Goal: Register for event/course

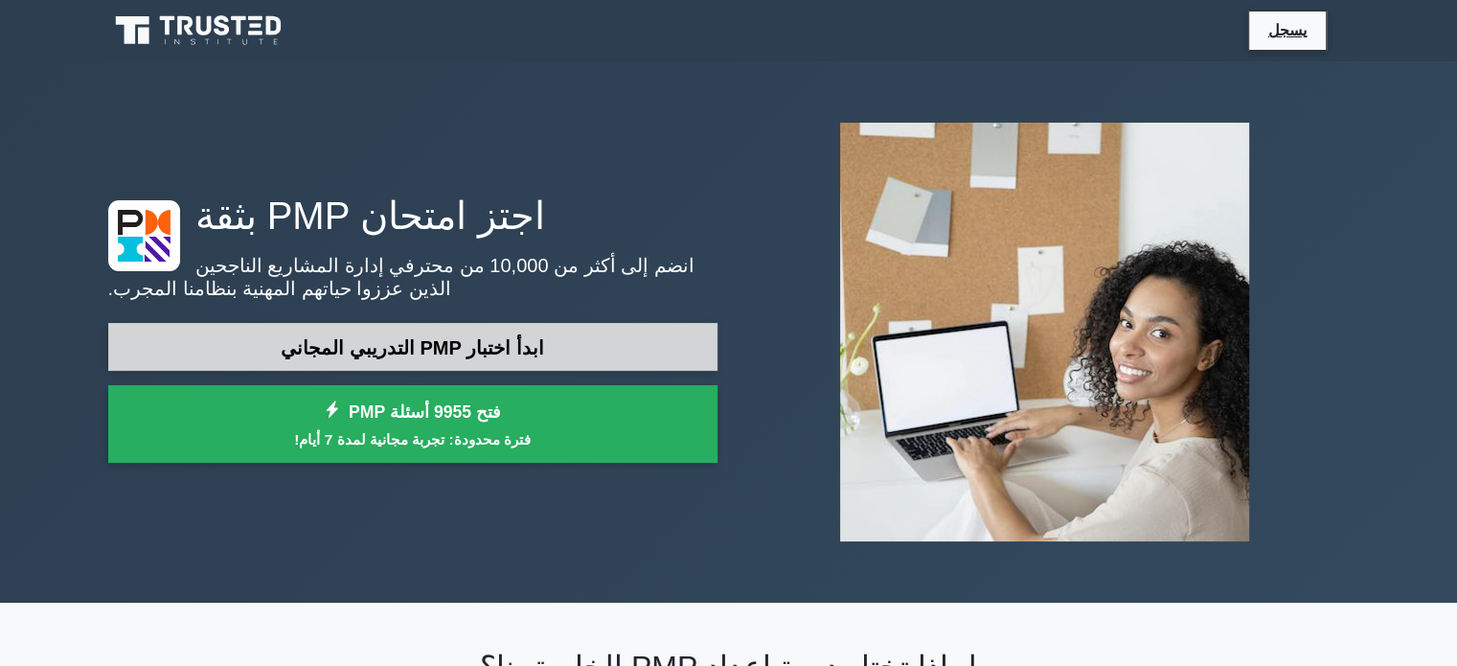
click at [331, 343] on font "ابدأ اختبار PMP التدريبي المجاني" at bounding box center [412, 347] width 263 height 21
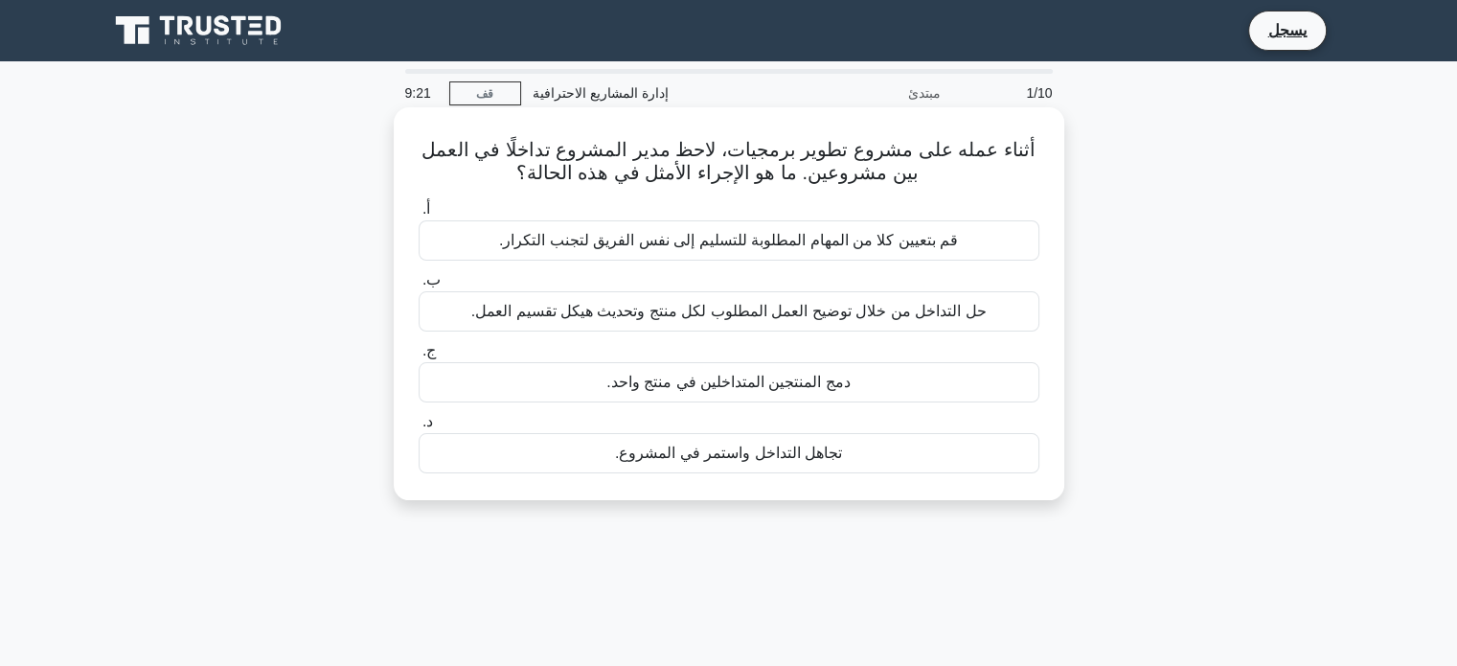
click at [862, 309] on font "حل التداخل من خلال توضيح العمل المطلوب لكل منتج وتحديث هيكل تقسيم العمل." at bounding box center [728, 311] width 515 height 16
click at [419, 286] on input "ب. حل التداخل من خلال توضيح العمل المطلوب لكل منتج وتحديث هيكل تقسيم العمل." at bounding box center [419, 280] width 0 height 12
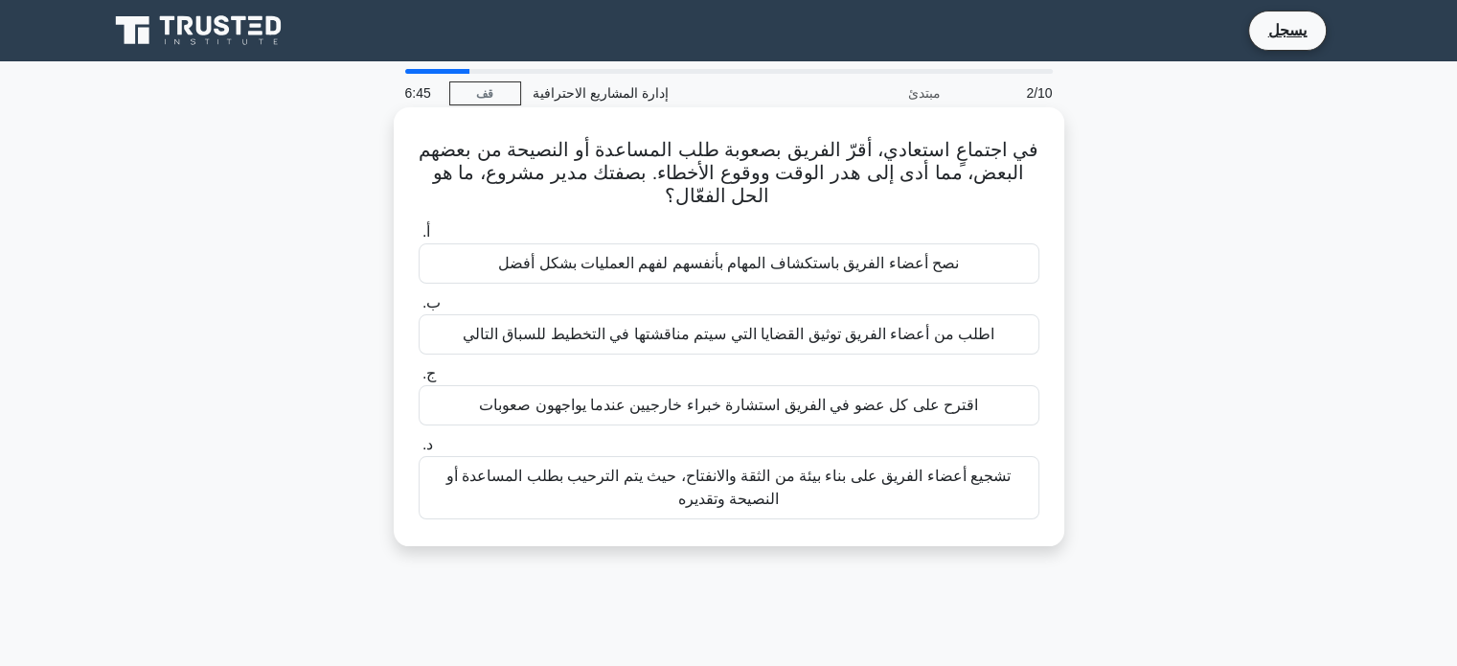
click at [636, 482] on font "تشجيع أعضاء الفريق على بناء بيئة من الثقة والانفتاح، حيث يتم الترحيب بطلب المسا…" at bounding box center [728, 486] width 564 height 39
click at [419, 451] on input "د. تشجيع أعضاء الفريق على بناء بيئة من الثقة والانفتاح، حيث يتم الترحيب بطلب ال…" at bounding box center [419, 445] width 0 height 12
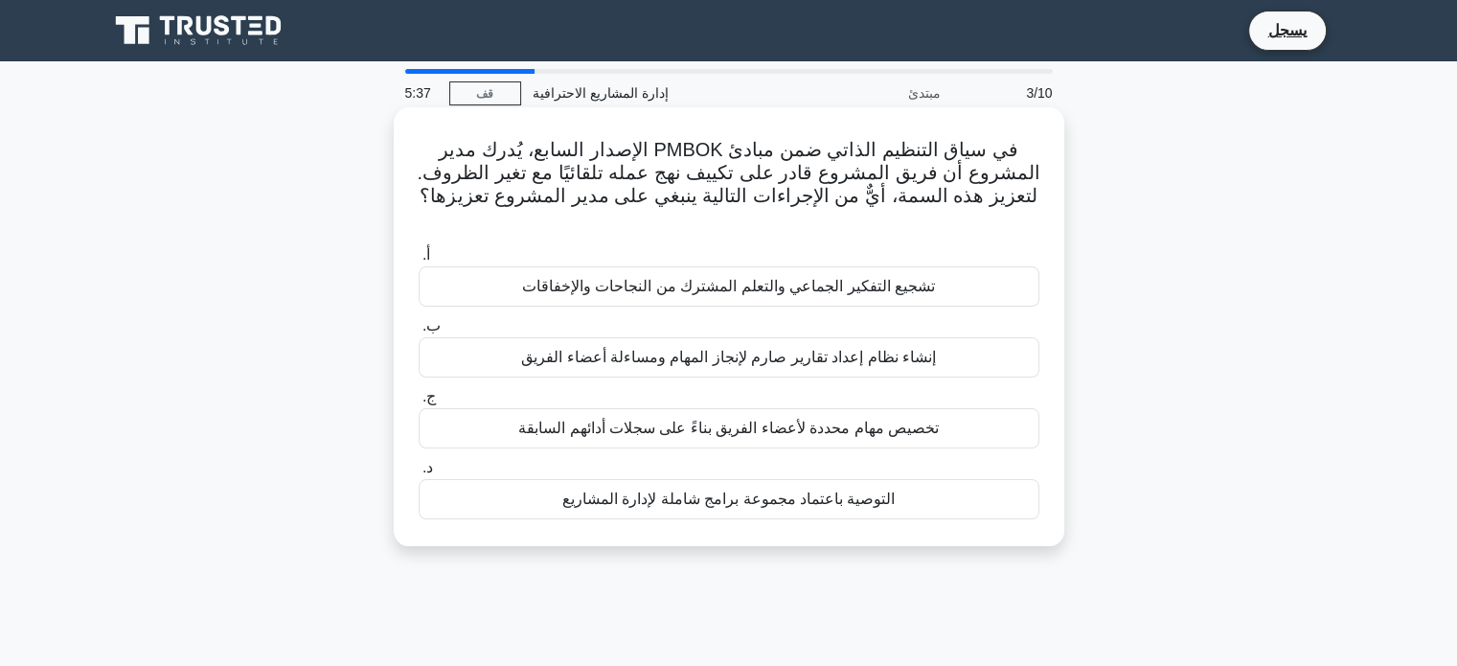
click at [718, 420] on font "تخصيص مهام محددة لأعضاء الفريق بناءً على سجلات أدائهم السابقة" at bounding box center [728, 428] width 420 height 16
click at [419, 403] on input "ج. تخصيص مهام محددة لأعضاء الفريق بناءً على سجلات أدائهم السابقة" at bounding box center [419, 397] width 0 height 12
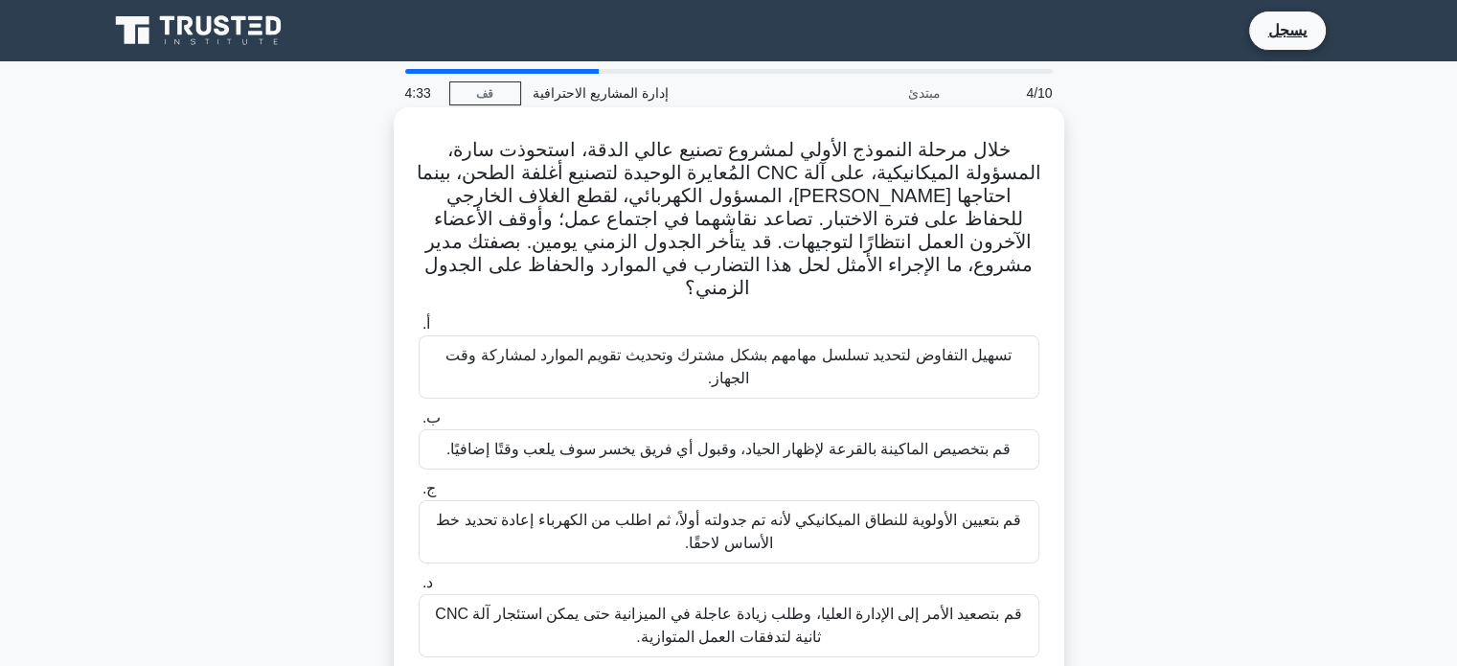
click at [728, 344] on font "تسهيل التفاوض لتحديد تسلسل مهامهم بشكل مشترك وتحديث تقويم الموارد لمشاركة وقت ا…" at bounding box center [728, 367] width 603 height 46
click at [419, 330] on input "أ. تسهيل التفاوض لتحديد تسلسل مهامهم بشكل مشترك وتحديث تقويم الموارد لمشاركة وق…" at bounding box center [419, 324] width 0 height 12
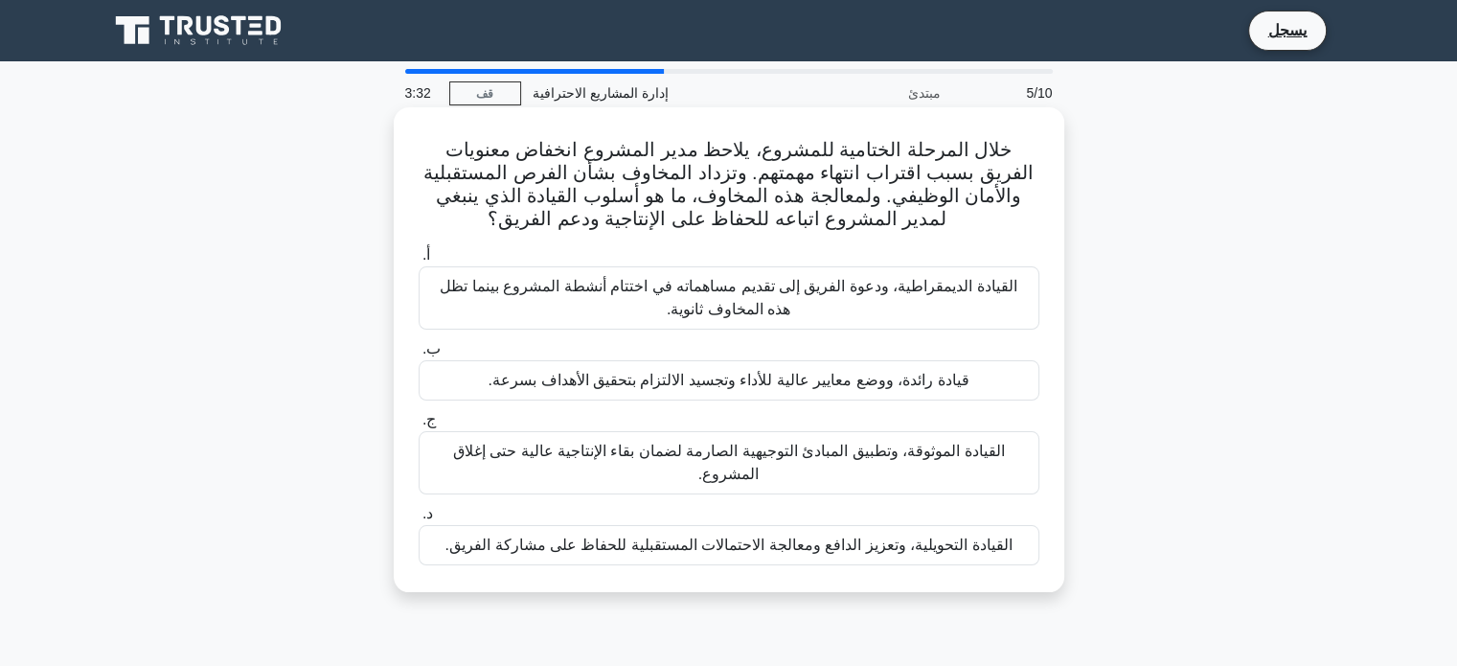
click at [586, 449] on font "القيادة الموثوقة، وتطبيق المبادئ التوجيهية الصارمة لضمان بقاء الإنتاجية عالية ح…" at bounding box center [729, 462] width 552 height 39
click at [419, 426] on input "ج. القيادة الموثوقة، وتطبيق المبادئ التوجيهية الصارمة لضمان بقاء الإنتاجية عالي…" at bounding box center [419, 420] width 0 height 12
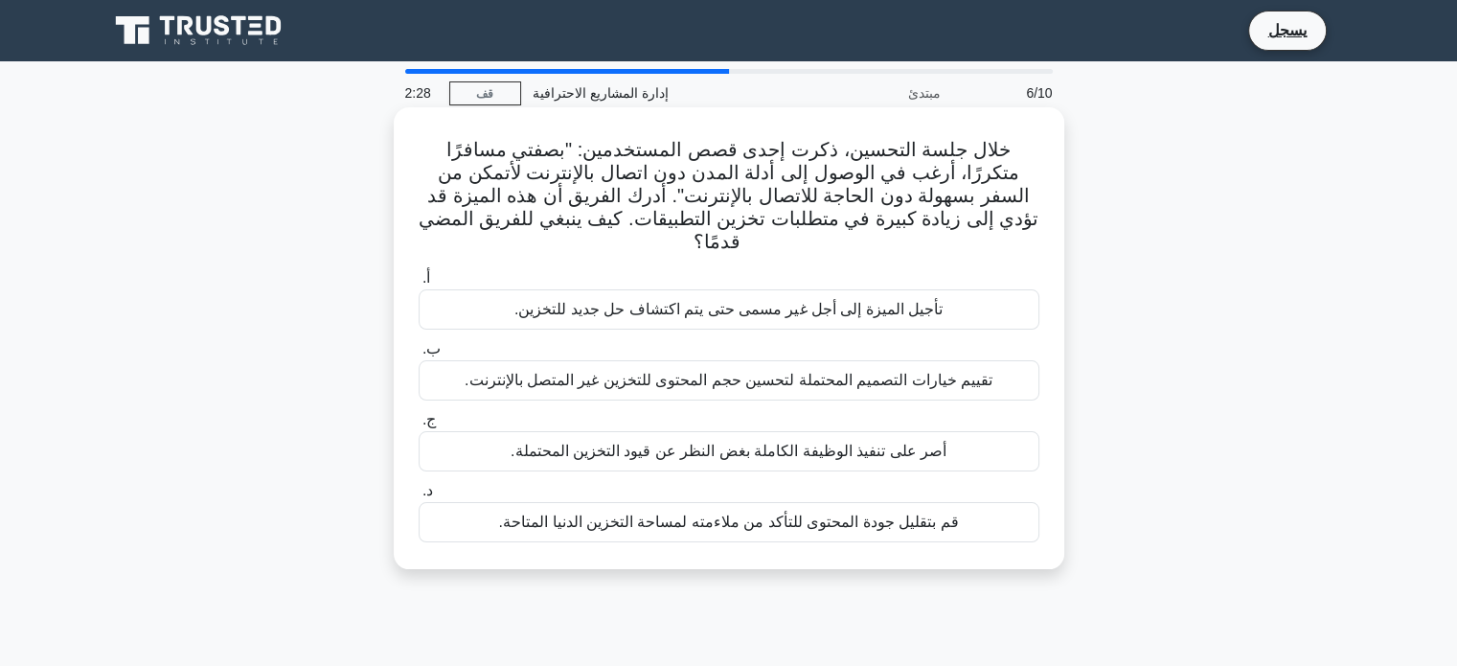
click at [843, 372] on font "تقييم خيارات التصميم المحتملة لتحسين حجم المحتوى للتخزين غير المتصل بالإنترنت." at bounding box center [729, 380] width 528 height 16
click at [419, 352] on input "ب. تقييم خيارات التصميم المحتملة لتحسين حجم المحتوى للتخزين غير المتصل بالإنترن…" at bounding box center [419, 349] width 0 height 12
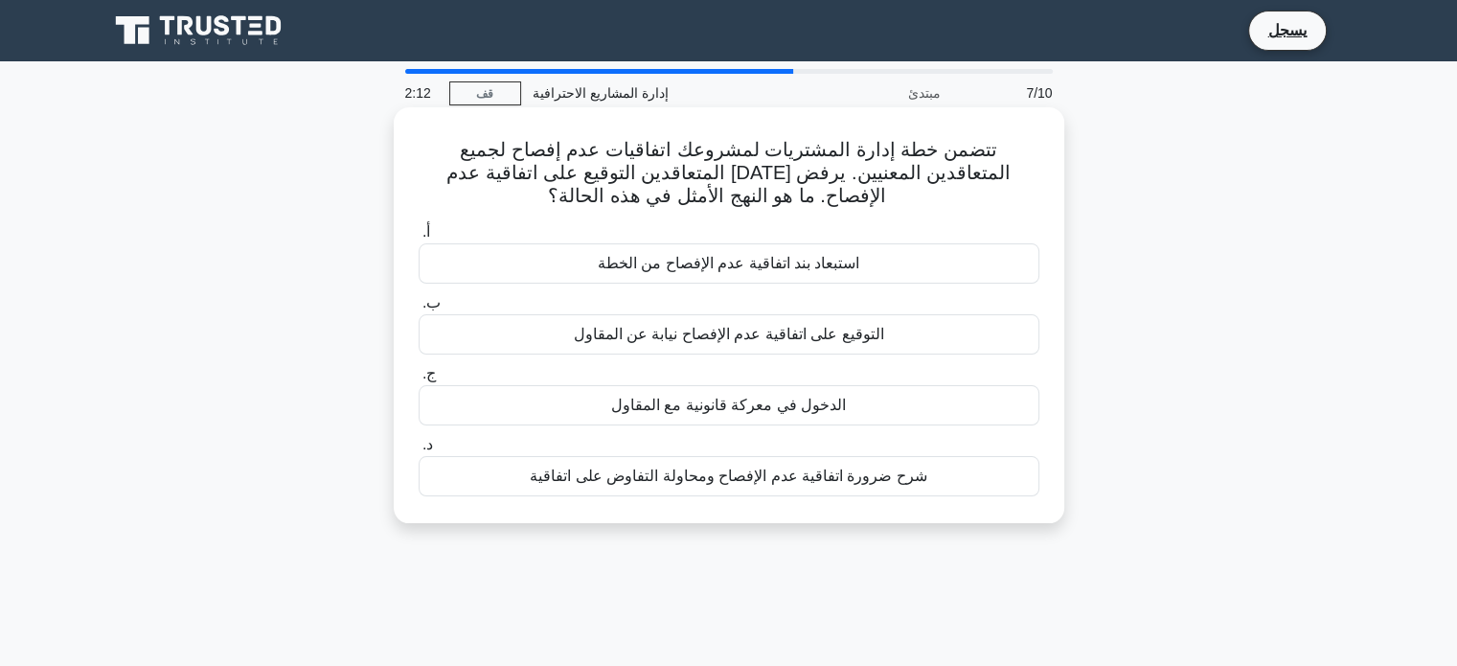
click at [668, 475] on font "شرح ضرورة اتفاقية عدم الإفصاح ومحاولة التفاوض على اتفاقية" at bounding box center [729, 475] width 398 height 16
click at [419, 451] on input "د. شرح ضرورة اتفاقية عدم الإفصاح ومحاولة التفاوض على اتفاقية" at bounding box center [419, 445] width 0 height 12
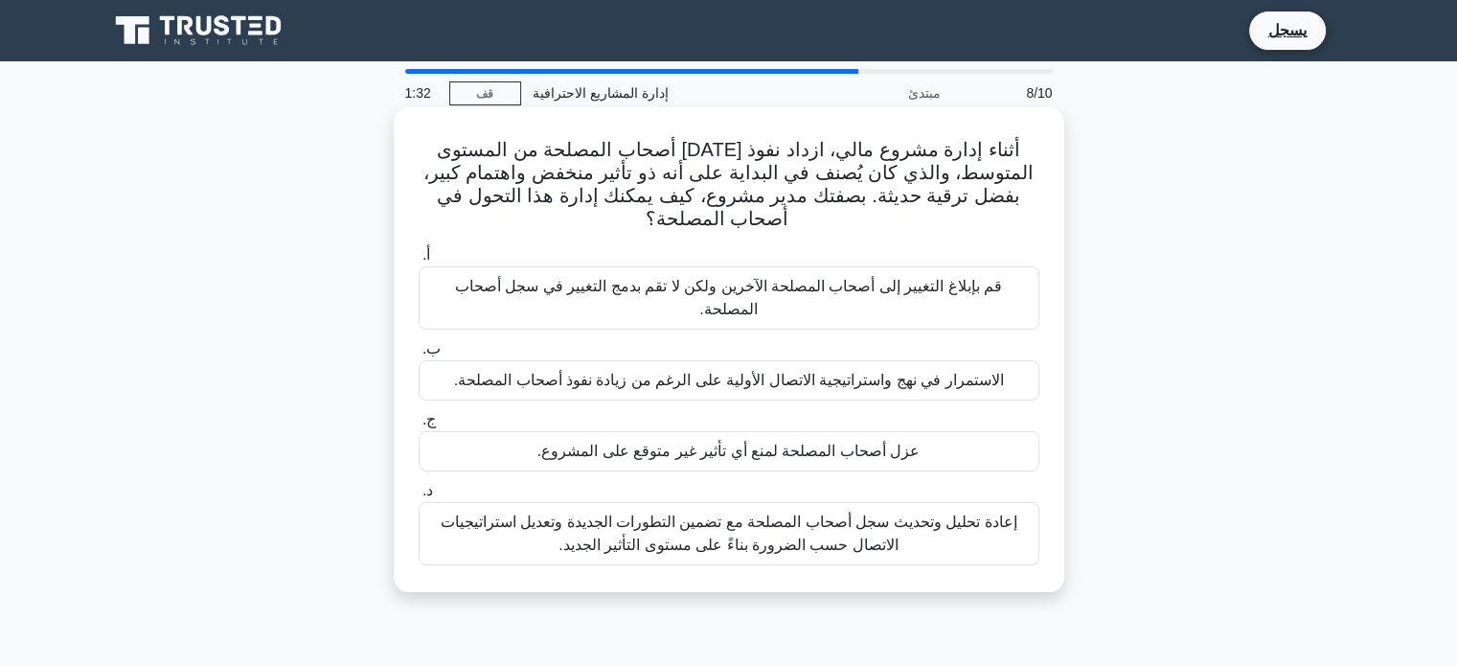
click at [806, 524] on font "إعادة تحليل وتحديث سجل أصحاب المصلحة مع تضمين التطورات الجديدة وتعديل استراتيجي…" at bounding box center [729, 532] width 577 height 39
click at [419, 497] on input "د. إعادة تحليل وتحديث سجل أصحاب المصلحة مع تضمين التطورات الجديدة وتعديل استرات…" at bounding box center [419, 491] width 0 height 12
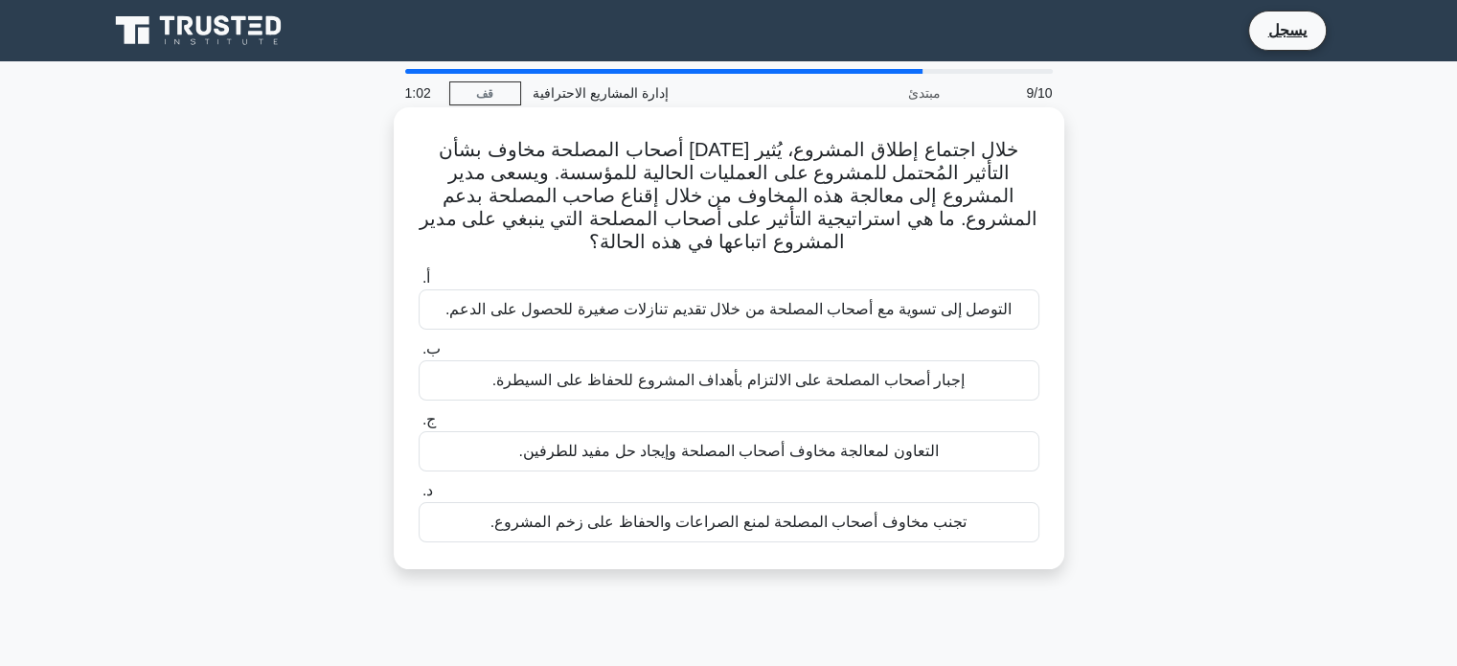
click at [828, 445] on font "التعاون لمعالجة مخاوف أصحاب المصلحة وإيجاد حل مفيد للطرفين." at bounding box center [728, 451] width 420 height 16
click at [419, 426] on input "ج. التعاون لمعالجة مخاوف أصحاب المصلحة وإيجاد حل مفيد للطرفين." at bounding box center [419, 420] width 0 height 12
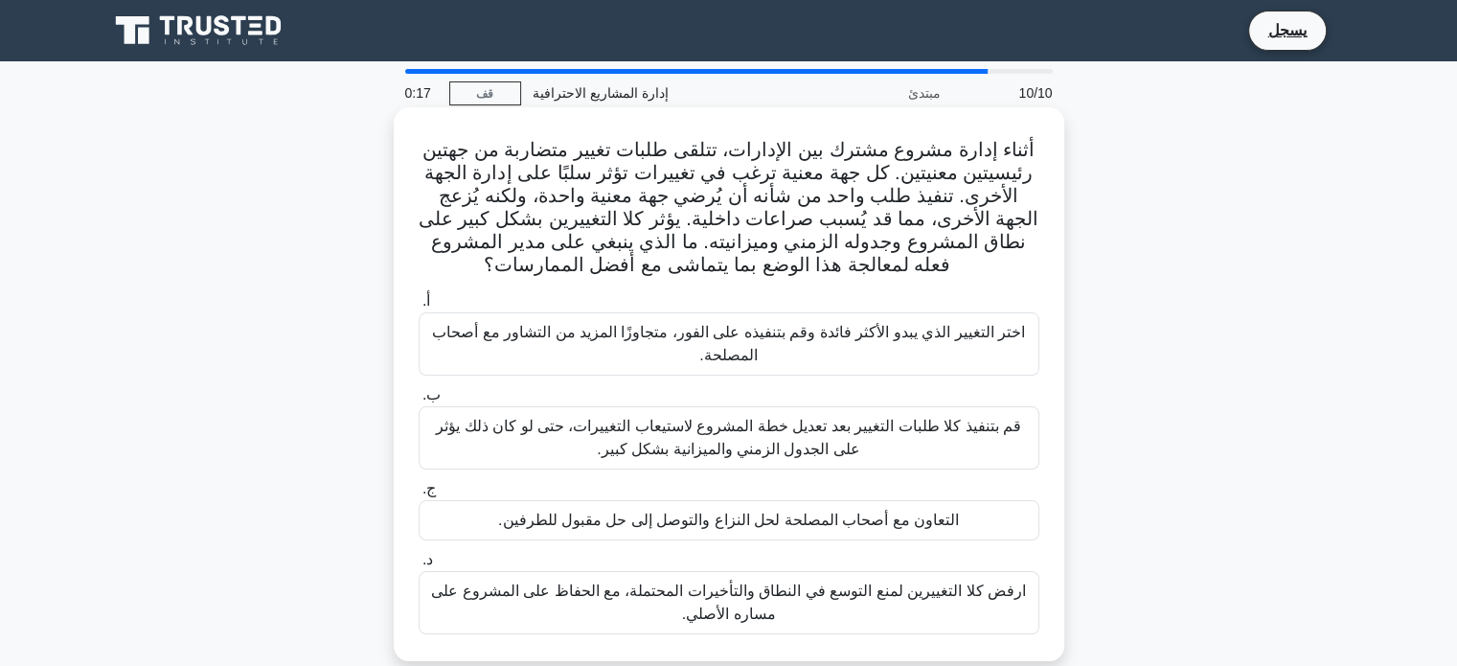
click at [705, 517] on font "التعاون مع أصحاب المصلحة لحل النزاع والتوصل إلى حل مقبول للطرفين." at bounding box center [728, 519] width 461 height 16
click at [419, 495] on input "ج. التعاون مع أصحاب المصلحة لحل النزاع والتوصل إلى حل مقبول للطرفين." at bounding box center [419, 489] width 0 height 12
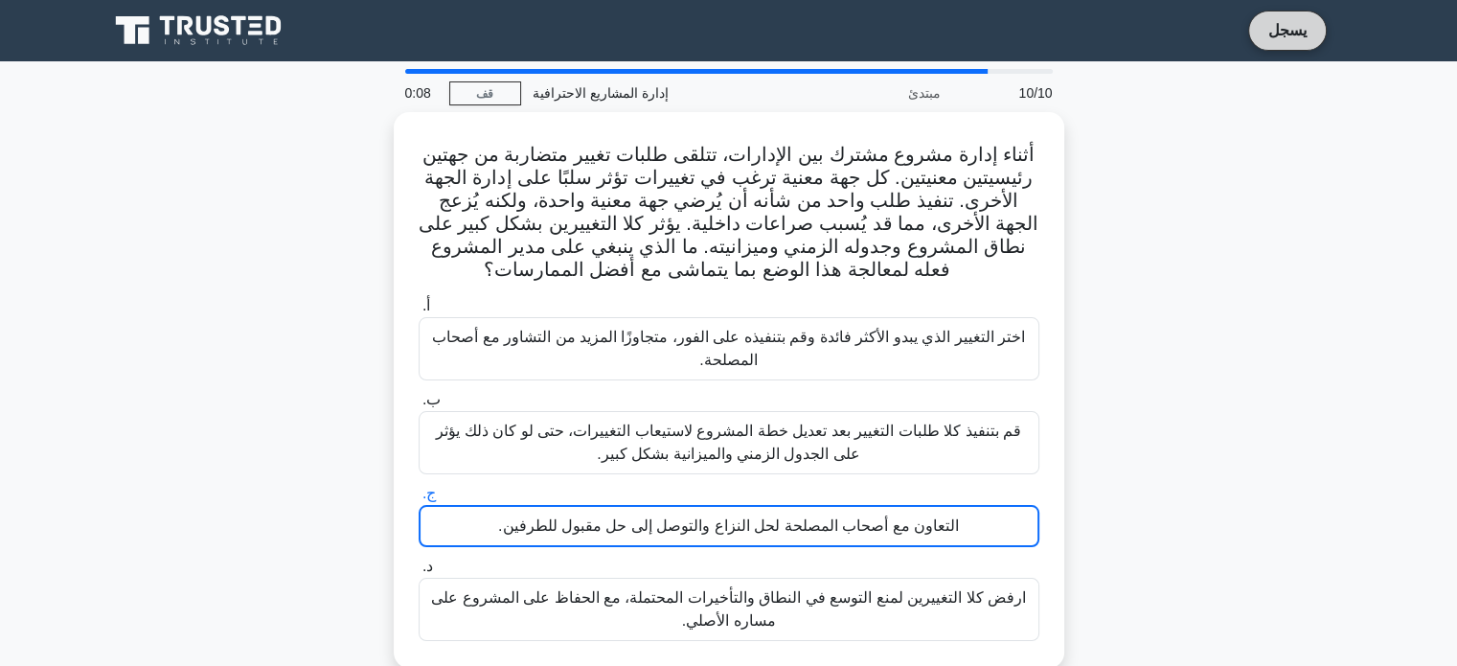
click at [1287, 22] on font "يسجل" at bounding box center [1287, 30] width 38 height 16
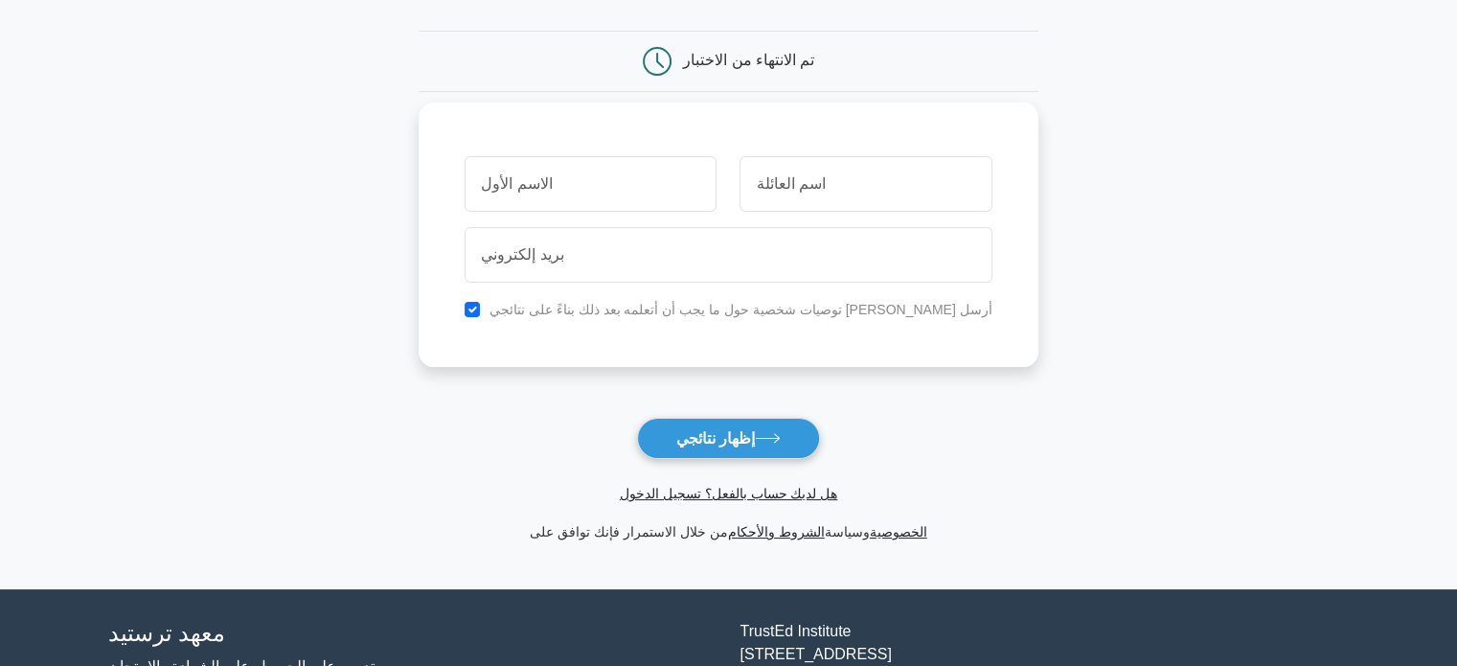
scroll to position [192, 0]
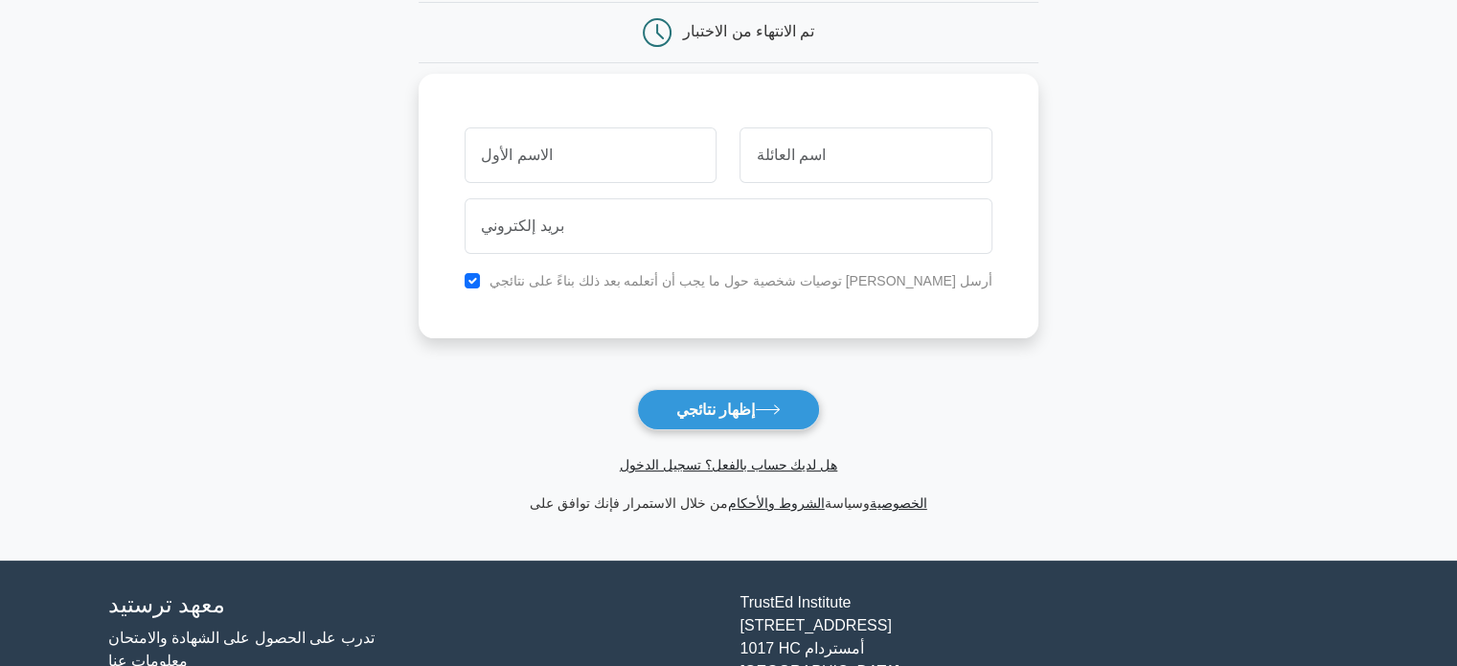
drag, startPoint x: 627, startPoint y: 168, endPoint x: 627, endPoint y: 179, distance: 11.5
click at [627, 168] on input "text" at bounding box center [591, 155] width 252 height 56
type input "عبدالله"
click at [766, 159] on input "text" at bounding box center [865, 155] width 252 height 56
type input "الحسن"
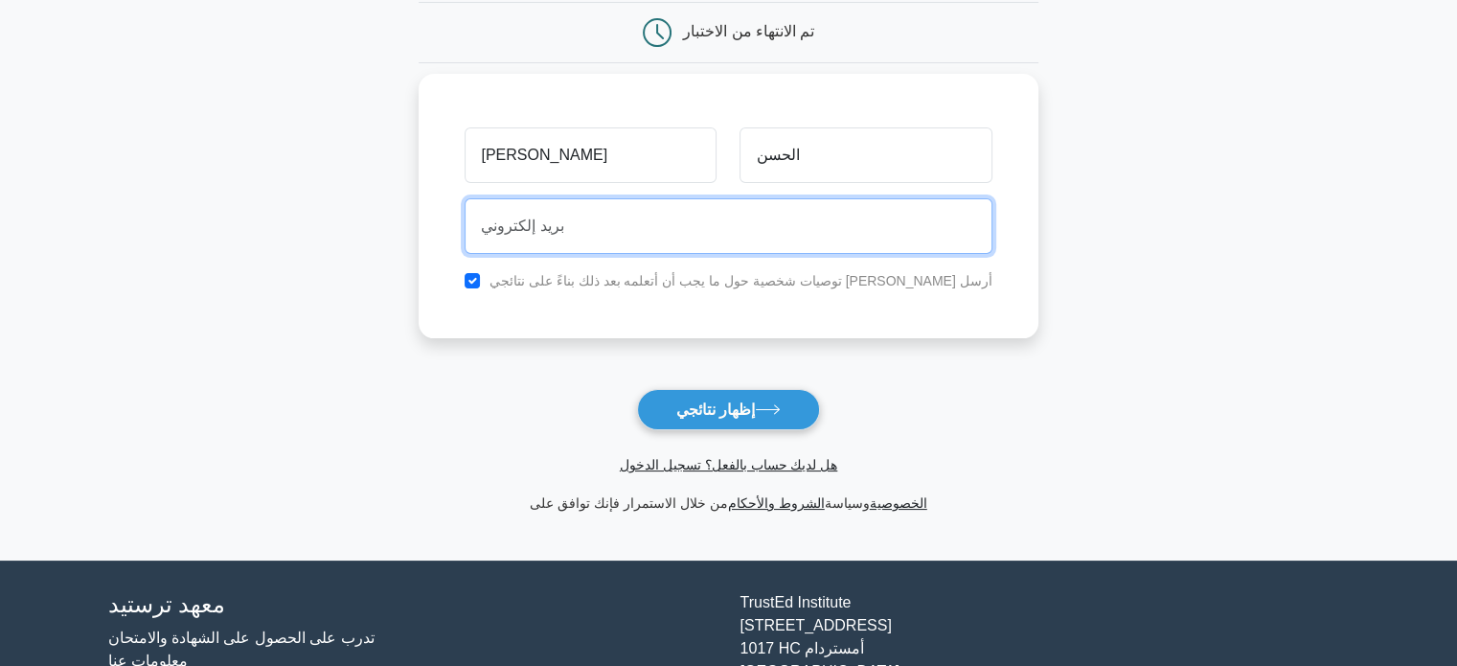
click at [761, 240] on input "email" at bounding box center [728, 226] width 527 height 56
type input "[EMAIL_ADDRESS][DOMAIN_NAME]"
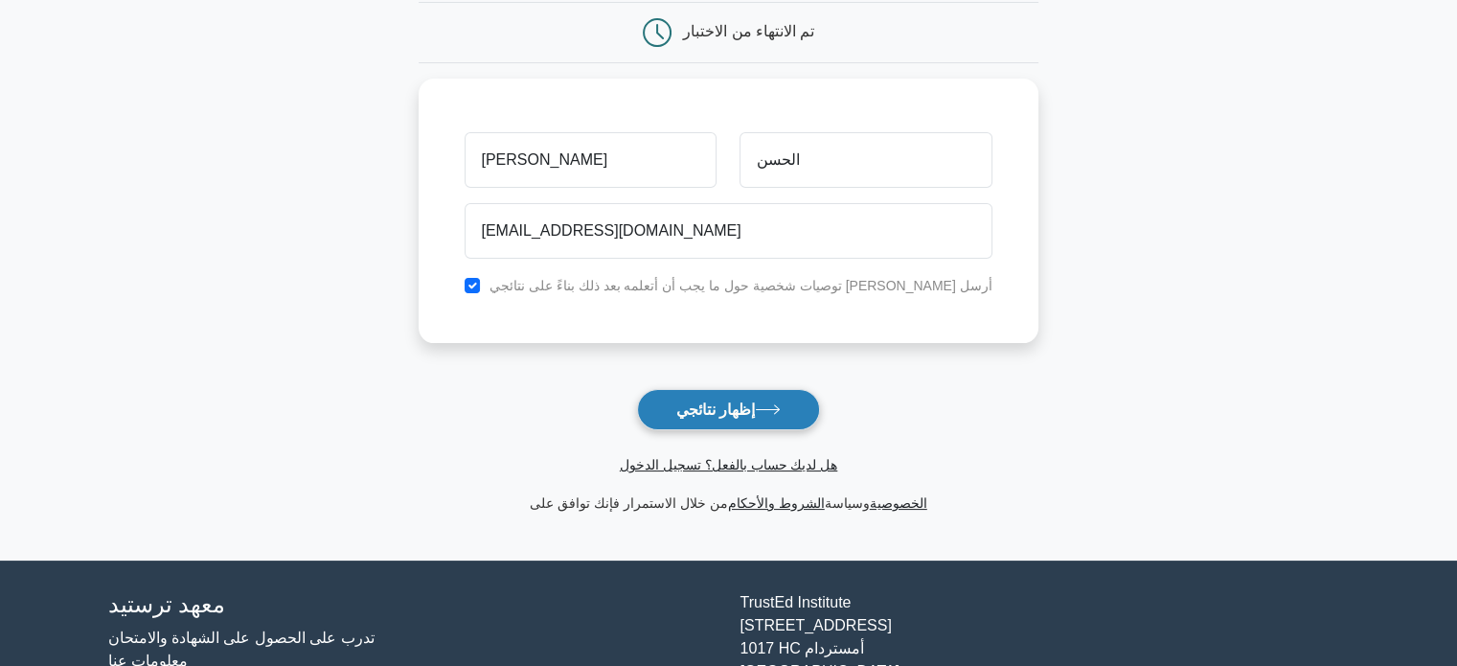
click at [718, 403] on font "إظهار نتائجي" at bounding box center [715, 409] width 79 height 16
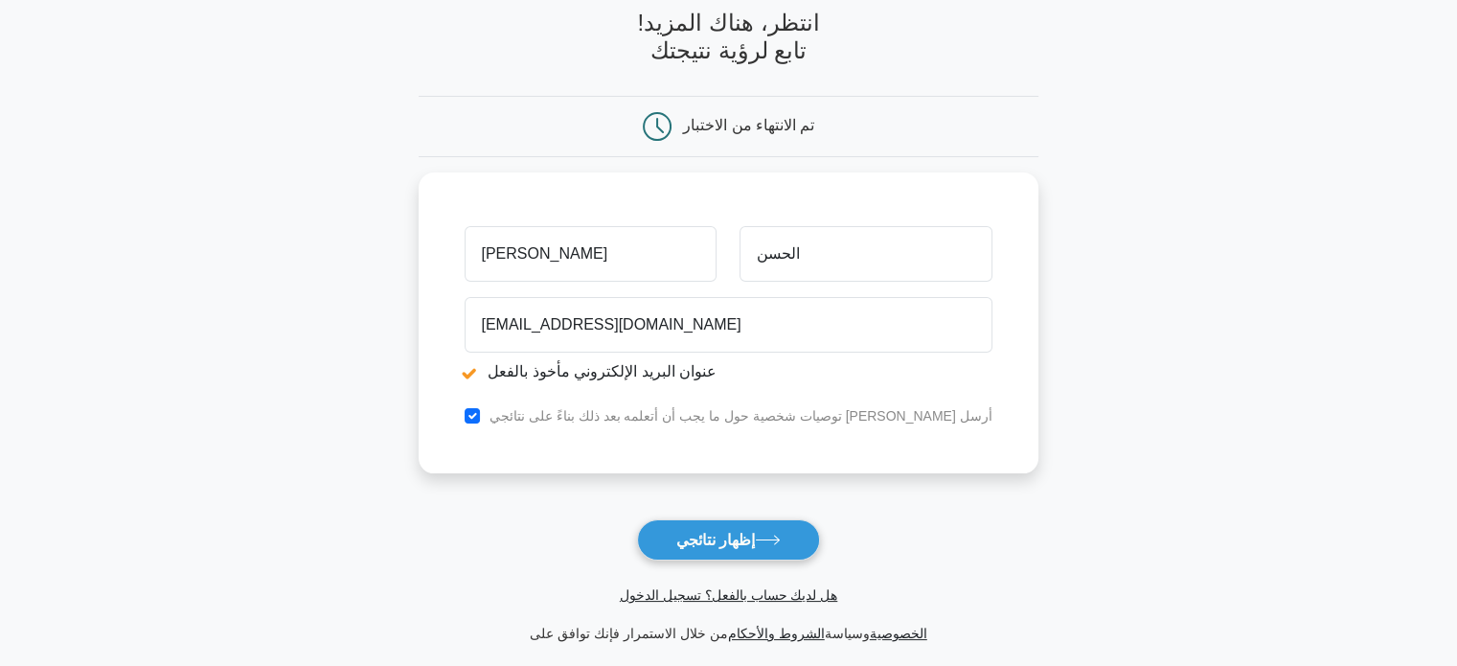
scroll to position [192, 0]
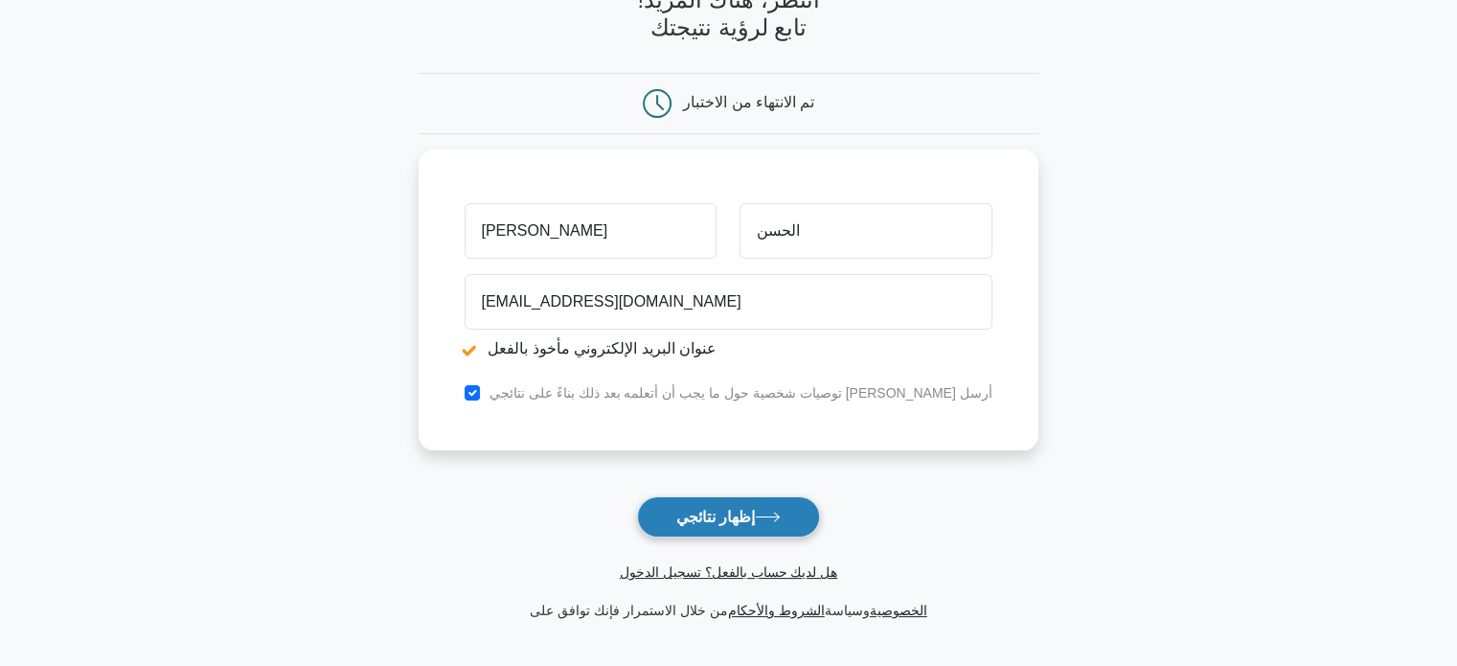
click at [711, 525] on font "إظهار نتائجي" at bounding box center [715, 517] width 79 height 16
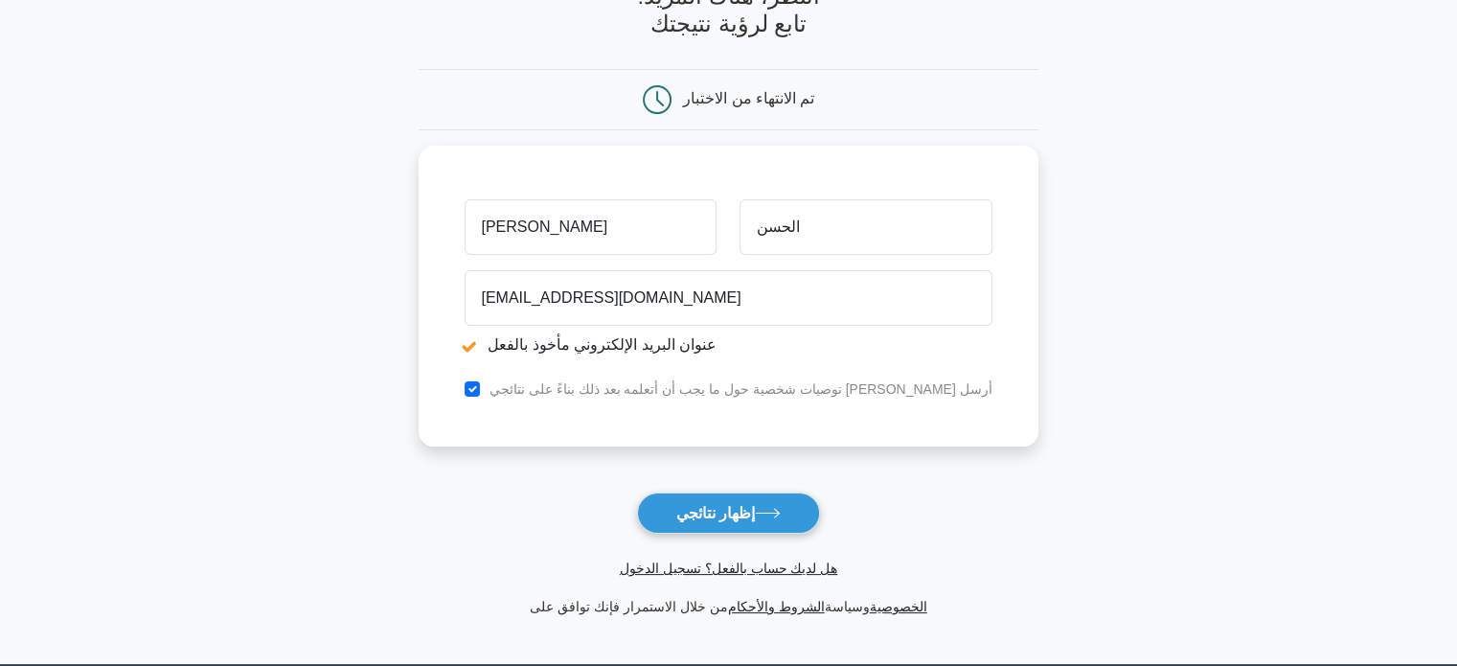
scroll to position [192, 0]
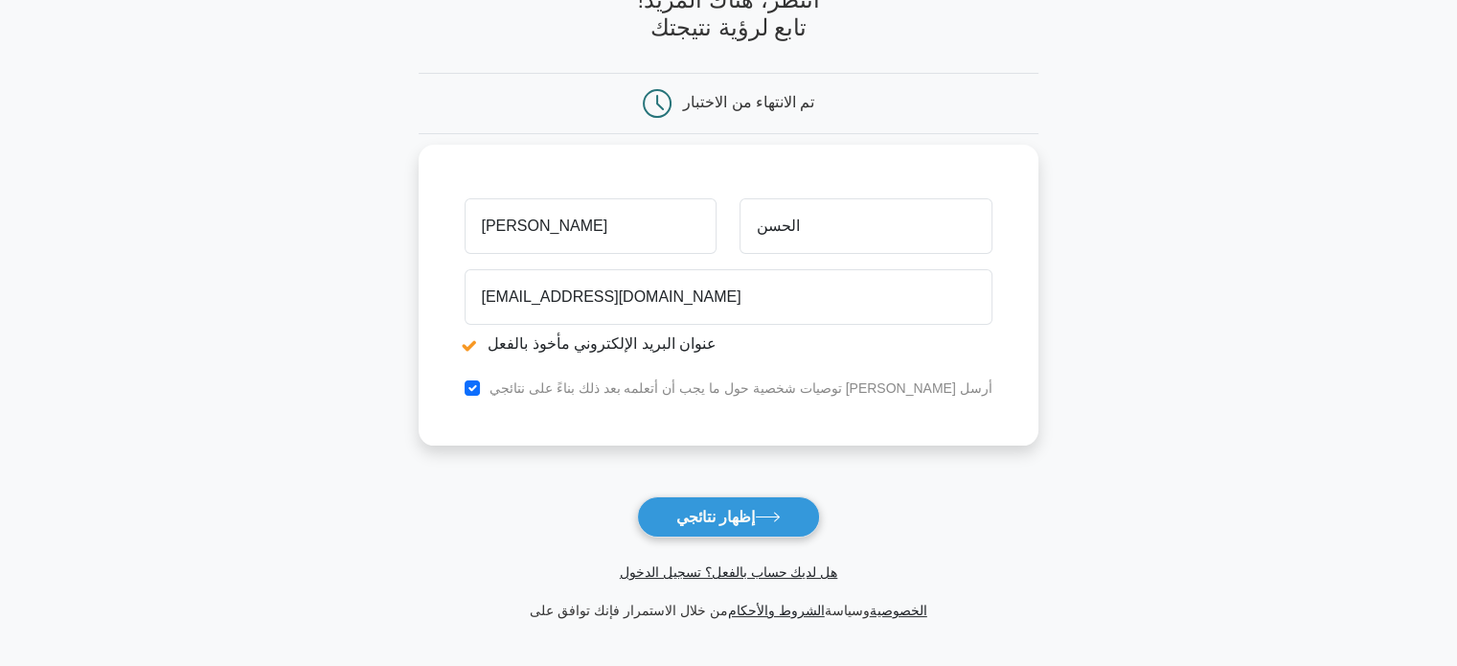
click at [582, 225] on input "[PERSON_NAME]" at bounding box center [591, 226] width 252 height 56
click at [775, 226] on input "الحسن" at bounding box center [865, 226] width 252 height 56
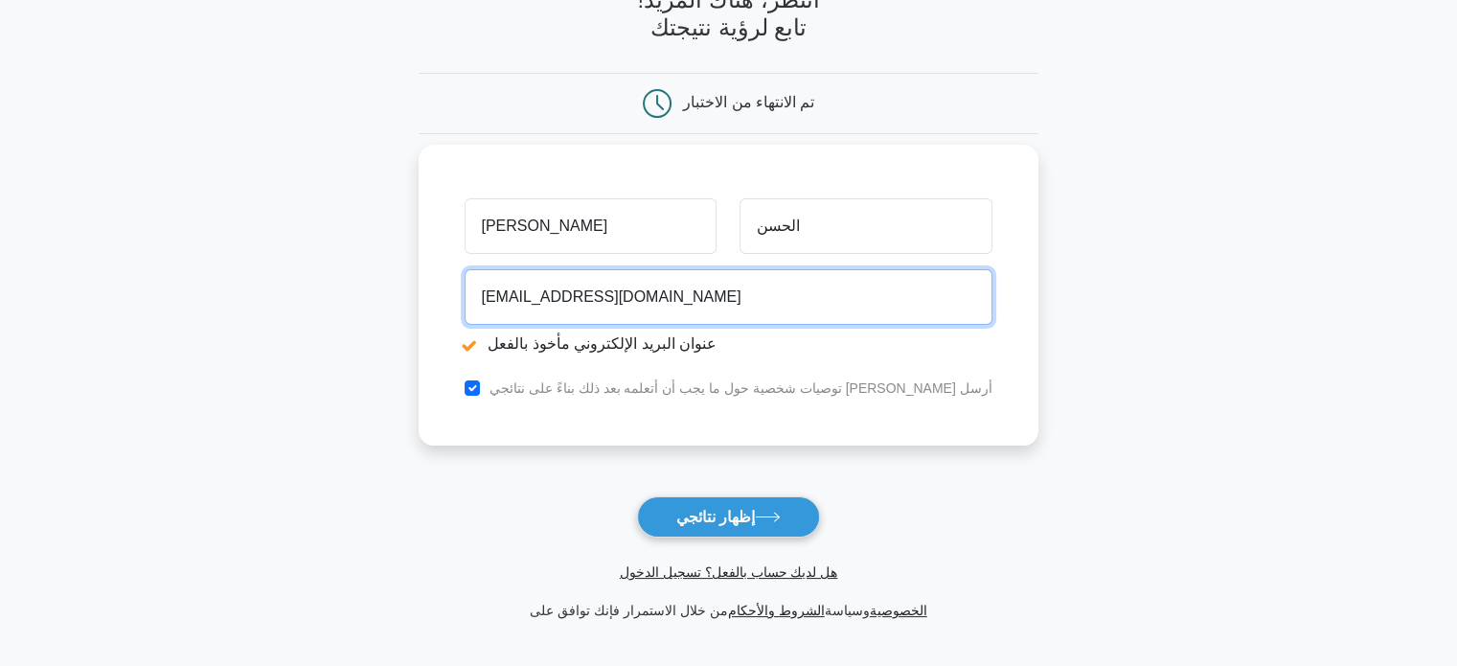
click at [626, 306] on input "[EMAIL_ADDRESS][DOMAIN_NAME]" at bounding box center [728, 297] width 527 height 56
click at [626, 306] on input "abdo134134@gmail.com" at bounding box center [728, 297] width 527 height 56
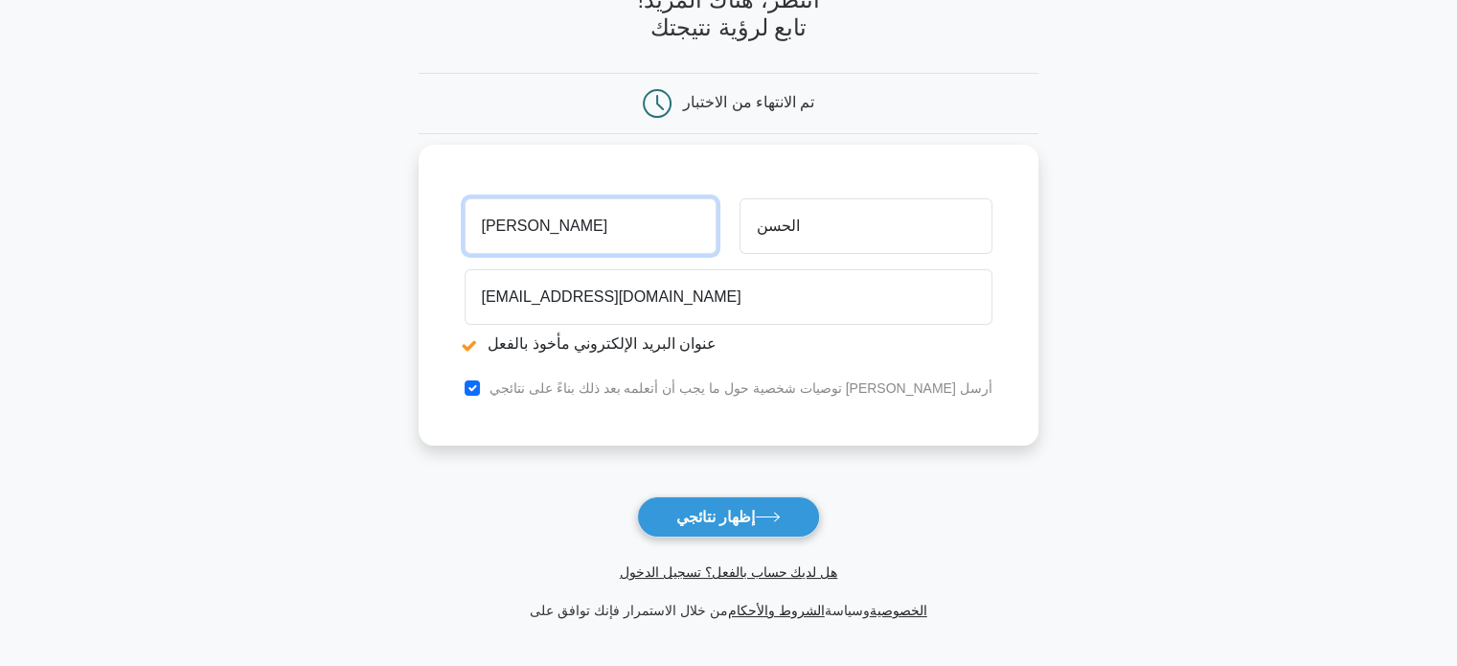
click at [577, 223] on input "[PERSON_NAME]" at bounding box center [591, 226] width 252 height 56
click at [576, 223] on input "[PERSON_NAME]" at bounding box center [591, 226] width 252 height 56
click at [807, 222] on input "الحسن" at bounding box center [865, 226] width 252 height 56
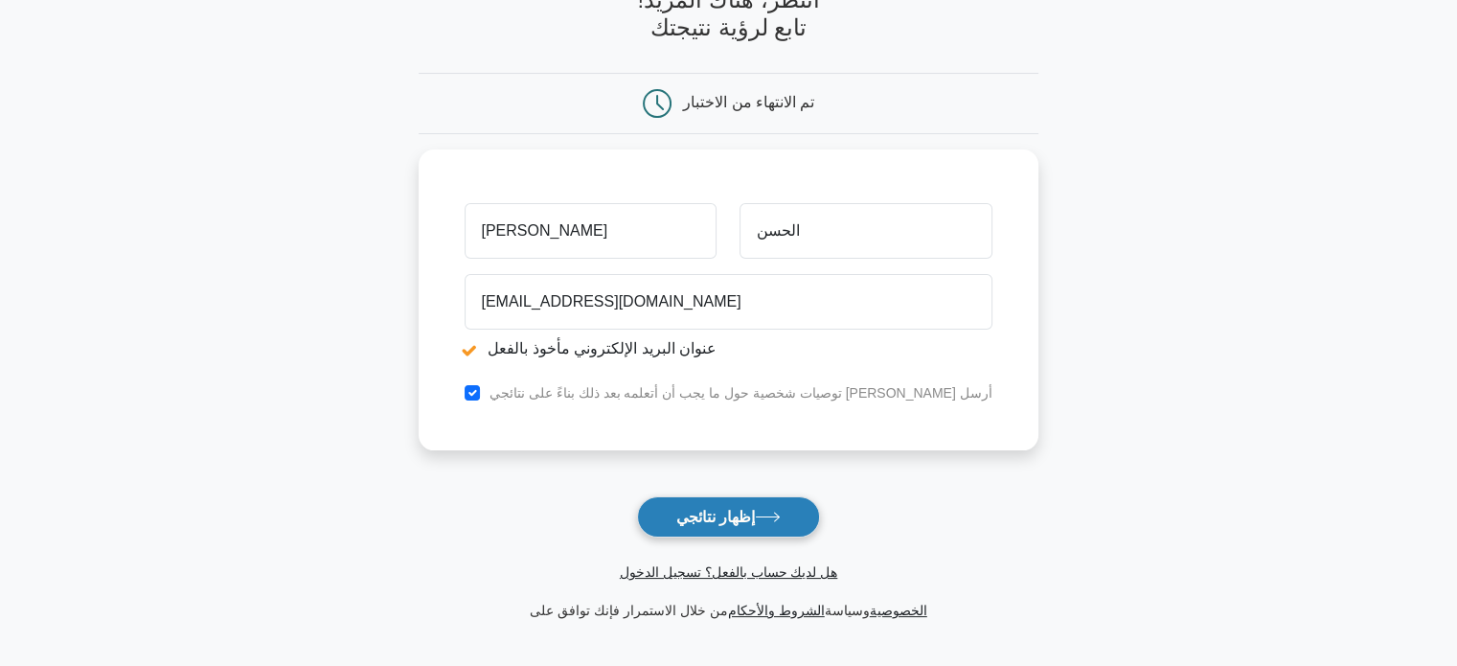
click at [720, 516] on font "إظهار نتائجي" at bounding box center [715, 517] width 79 height 16
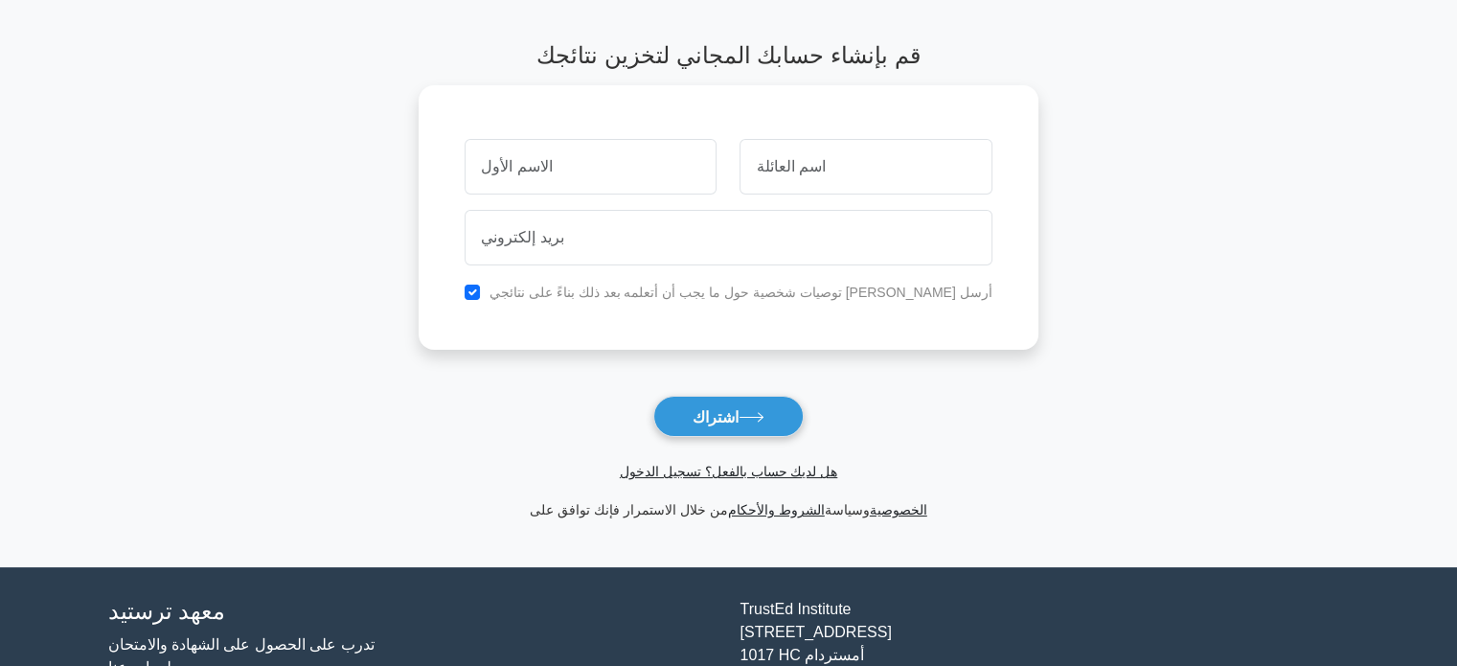
scroll to position [180, 0]
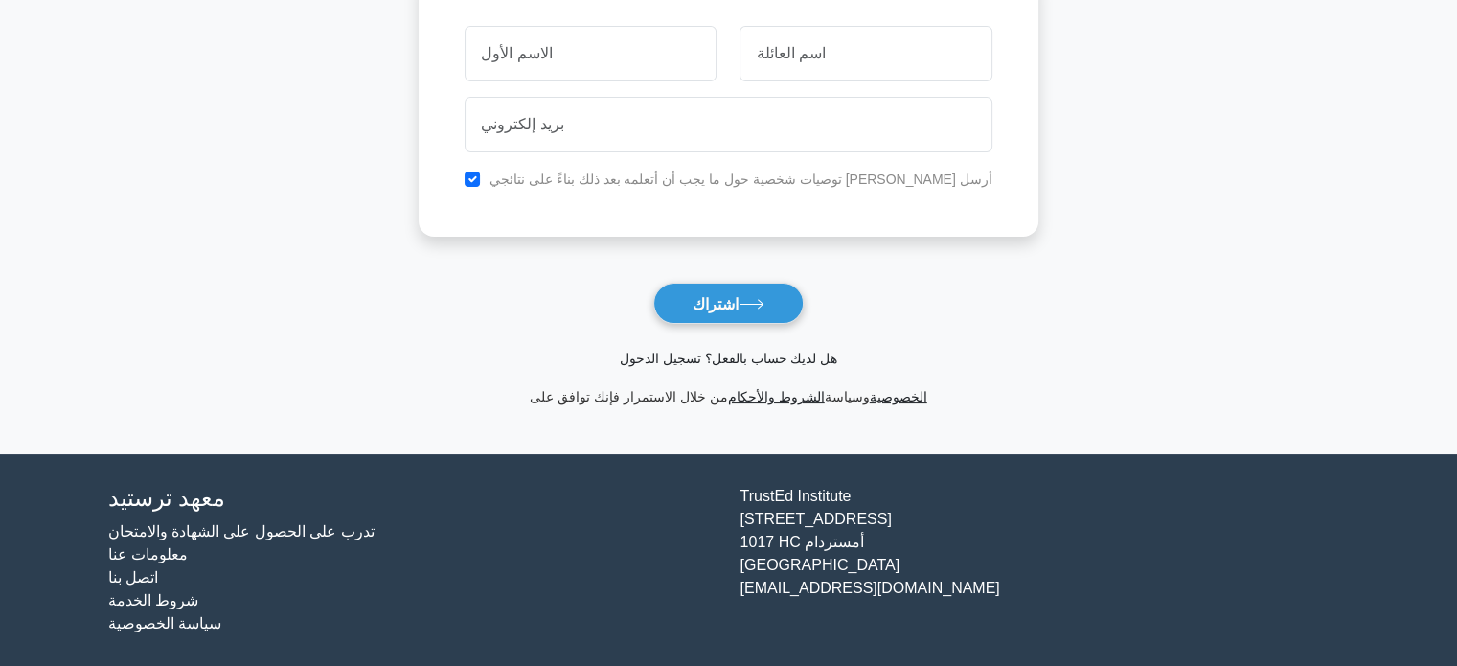
click at [670, 357] on font "هل لديك حساب بالفعل؟ تسجيل الدخول" at bounding box center [728, 358] width 217 height 15
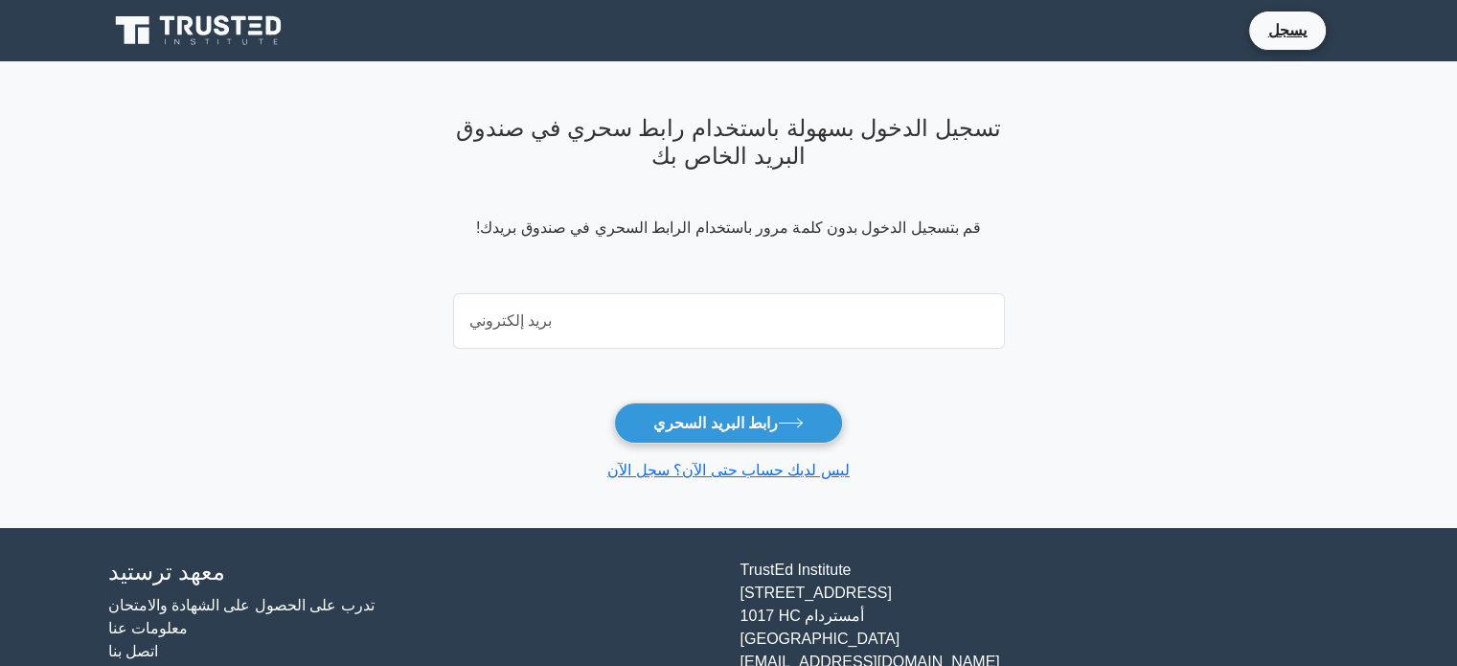
click at [659, 320] on input "email" at bounding box center [729, 321] width 552 height 56
type input "[EMAIL_ADDRESS][DOMAIN_NAME]"
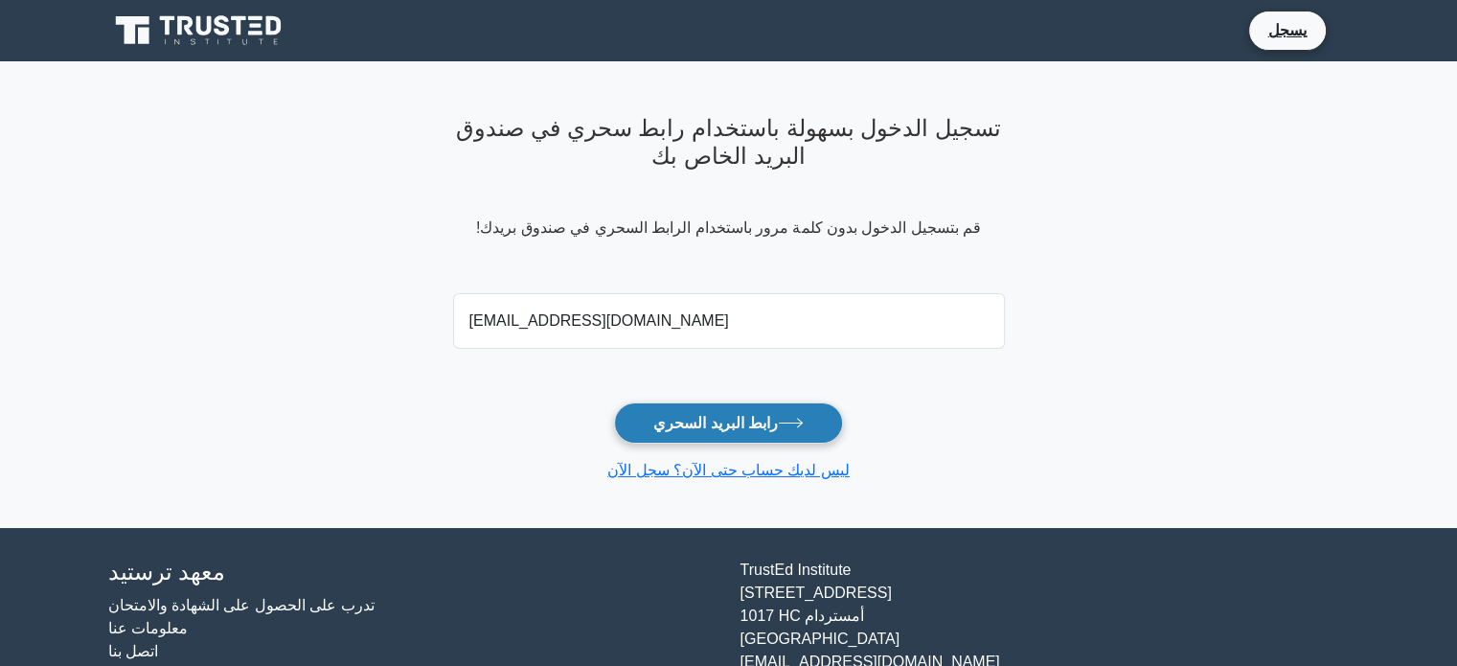
click at [728, 417] on font "رابط البريد السحري" at bounding box center [715, 423] width 125 height 16
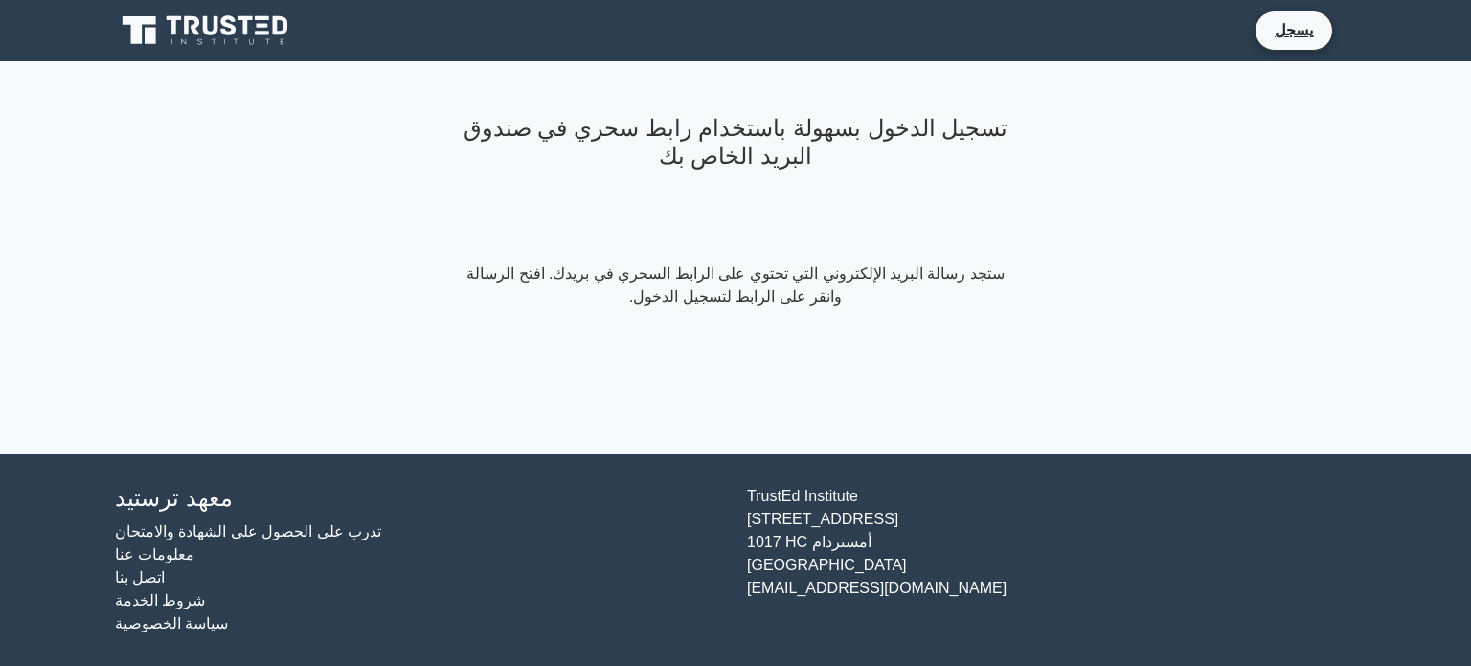
drag, startPoint x: 303, startPoint y: 217, endPoint x: 310, endPoint y: 206, distance: 13.8
click at [303, 217] on main "تسجيل الدخول بسهولة باستخدام رابط سحري في صندوق البريد الخاص بك ستجد رسالة البر…" at bounding box center [735, 257] width 1471 height 393
drag, startPoint x: 19, startPoint y: 1, endPoint x: 91, endPoint y: 146, distance: 161.5
click at [91, 146] on main "تسجيل الدخول بسهولة باستخدام رابط سحري في صندوق البريد الخاص بك ستجد رسالة البر…" at bounding box center [735, 257] width 1471 height 393
